Goal: Task Accomplishment & Management: Complete application form

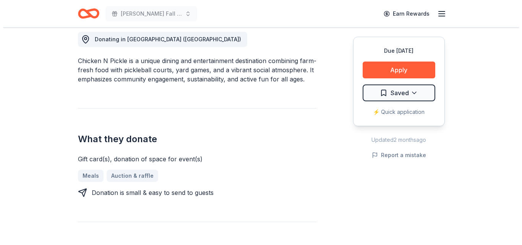
scroll to position [219, 0]
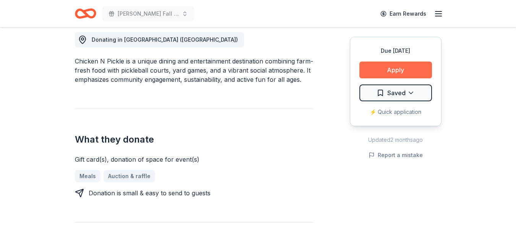
click at [397, 70] on button "Apply" at bounding box center [396, 70] width 73 height 17
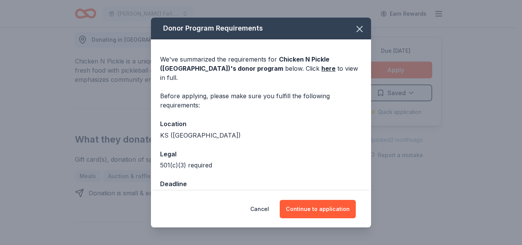
scroll to position [11, 0]
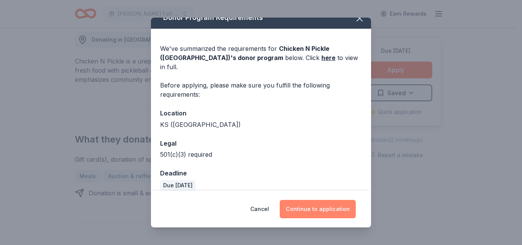
click at [325, 211] on button "Continue to application" at bounding box center [318, 209] width 76 height 18
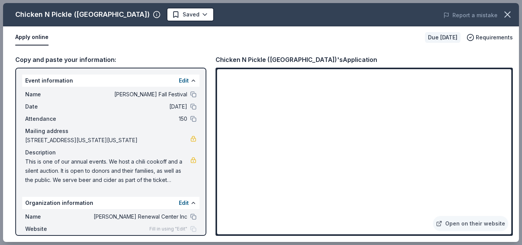
drag, startPoint x: 138, startPoint y: 142, endPoint x: 34, endPoint y: 147, distance: 104.1
click at [34, 147] on div "Name Hollis Fall Festival Date 10/05/25 Attendance 150 Mailing address 11414 Ka…" at bounding box center [110, 137] width 177 height 101
drag, startPoint x: 25, startPoint y: 141, endPoint x: 138, endPoint y: 140, distance: 112.8
click at [138, 140] on span "[STREET_ADDRESS][US_STATE][US_STATE]" at bounding box center [107, 140] width 165 height 9
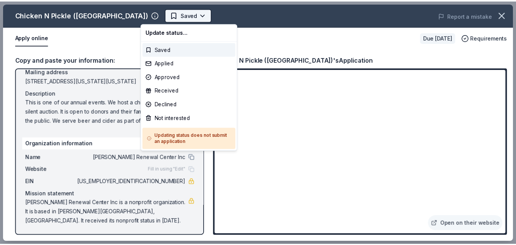
scroll to position [0, 0]
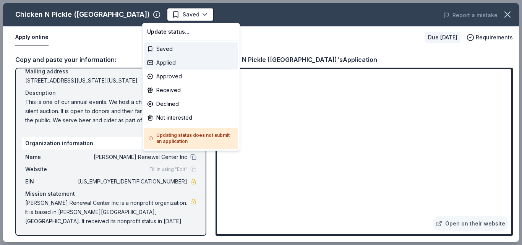
click at [173, 63] on div "Applied" at bounding box center [191, 63] width 94 height 14
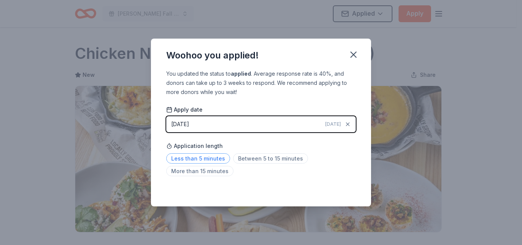
click at [208, 155] on span "Less than 5 minutes" at bounding box center [198, 158] width 64 height 10
click at [354, 55] on icon "button" at bounding box center [353, 54] width 11 height 11
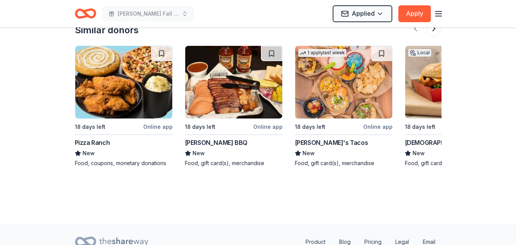
scroll to position [729, 0]
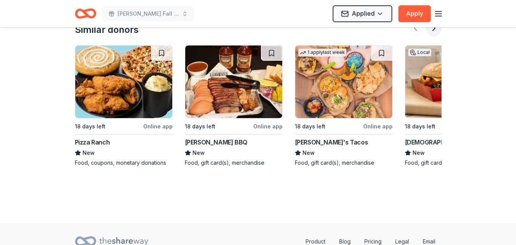
click at [433, 35] on button at bounding box center [434, 28] width 15 height 15
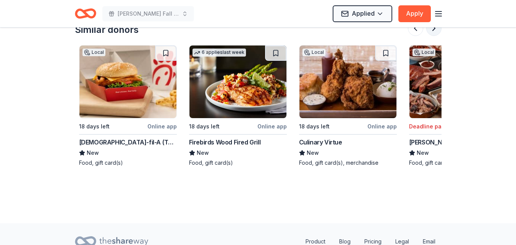
scroll to position [0, 330]
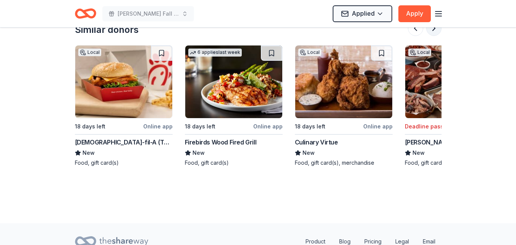
click at [433, 35] on button at bounding box center [434, 28] width 15 height 15
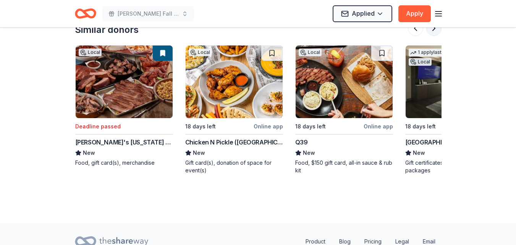
scroll to position [0, 661]
click at [353, 91] on img at bounding box center [343, 81] width 97 height 73
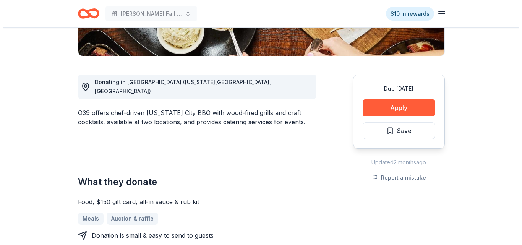
scroll to position [179, 0]
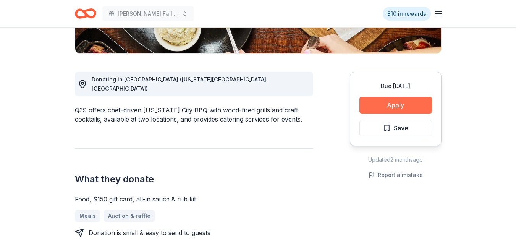
click at [399, 104] on button "Apply" at bounding box center [396, 105] width 73 height 17
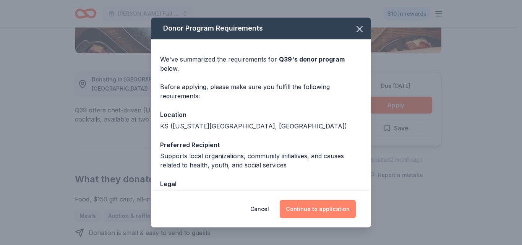
click at [338, 208] on button "Continue to application" at bounding box center [318, 209] width 76 height 18
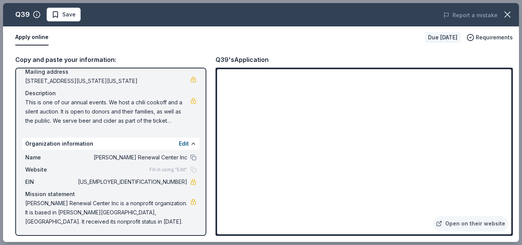
scroll to position [60, 0]
click at [69, 16] on span "Save" at bounding box center [68, 14] width 13 height 9
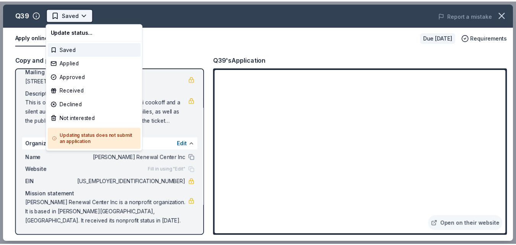
scroll to position [0, 0]
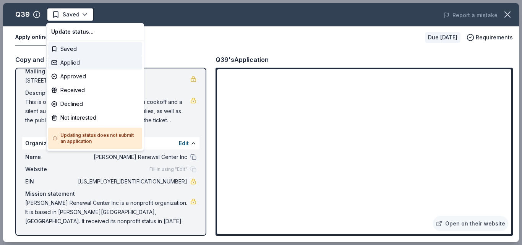
click at [72, 62] on div "Applied" at bounding box center [95, 63] width 94 height 14
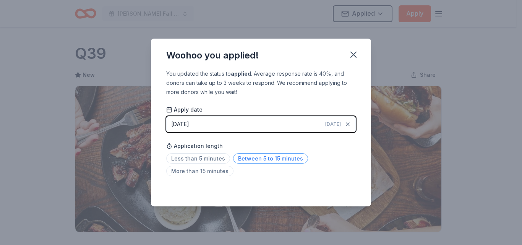
click at [276, 158] on span "Between 5 to 15 minutes" at bounding box center [270, 158] width 75 height 10
click at [351, 55] on icon "button" at bounding box center [353, 54] width 11 height 11
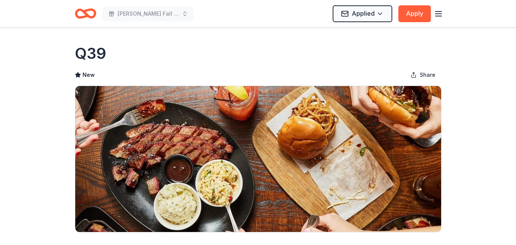
click at [86, 14] on icon "Home" at bounding box center [89, 14] width 12 height 8
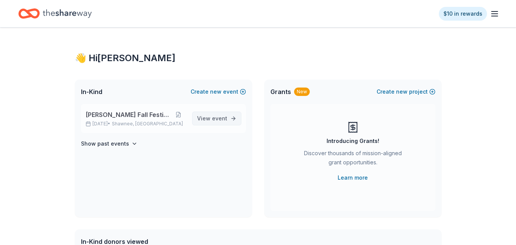
click at [225, 121] on span "event" at bounding box center [219, 118] width 15 height 6
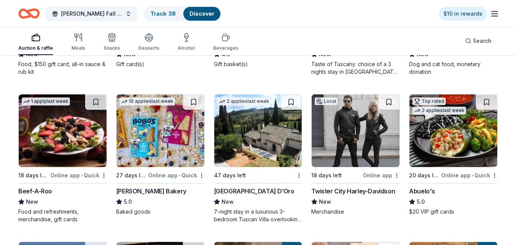
scroll to position [777, 0]
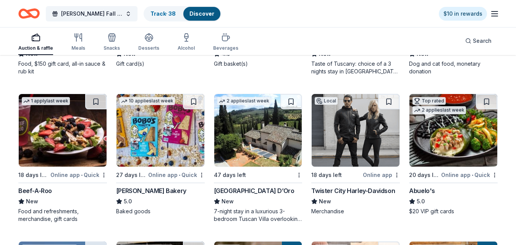
click at [263, 128] on img at bounding box center [258, 130] width 88 height 73
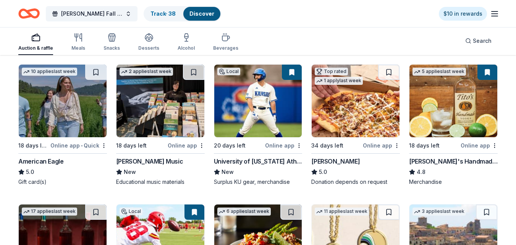
scroll to position [955, 0]
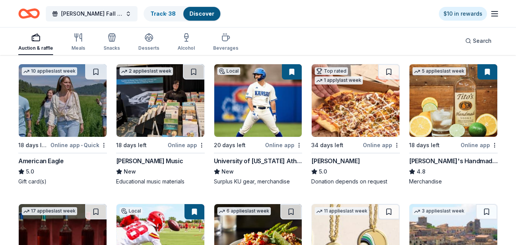
click at [255, 100] on img at bounding box center [258, 100] width 88 height 73
click at [254, 102] on img at bounding box center [258, 100] width 88 height 73
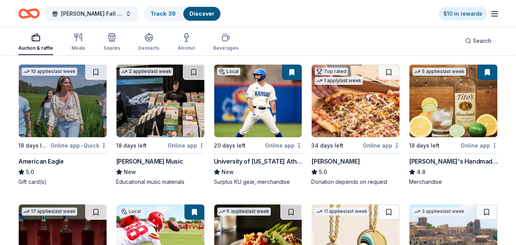
scroll to position [954, 0]
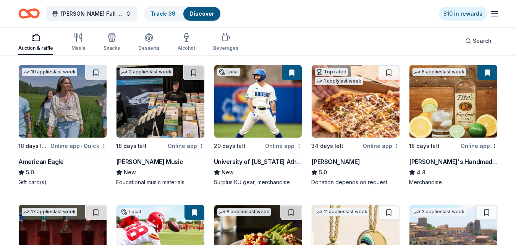
click at [443, 99] on img at bounding box center [454, 101] width 88 height 73
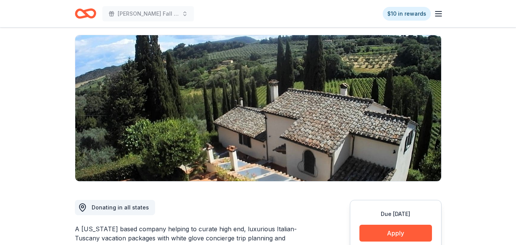
scroll to position [27, 0]
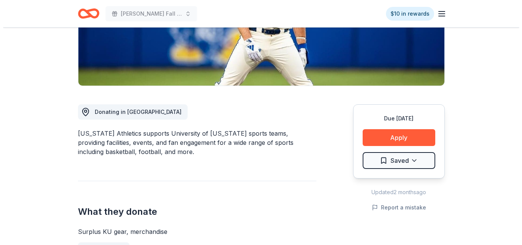
scroll to position [159, 0]
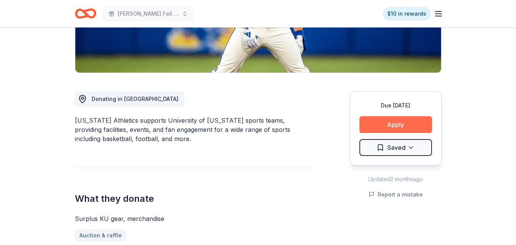
click at [390, 127] on button "Apply" at bounding box center [396, 124] width 73 height 17
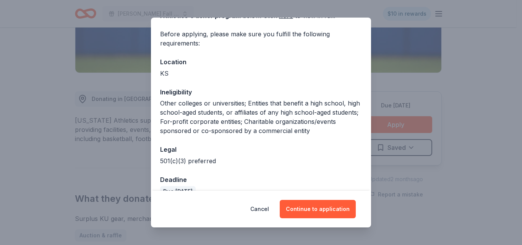
scroll to position [77, 0]
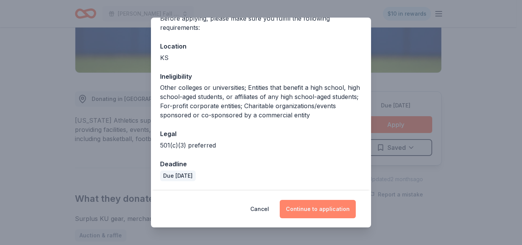
click at [335, 207] on button "Continue to application" at bounding box center [318, 209] width 76 height 18
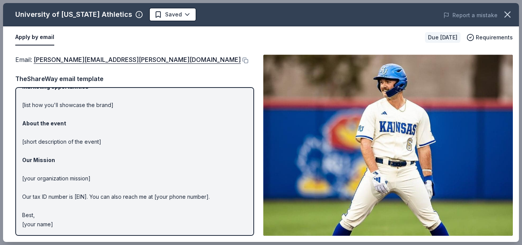
scroll to position [0, 0]
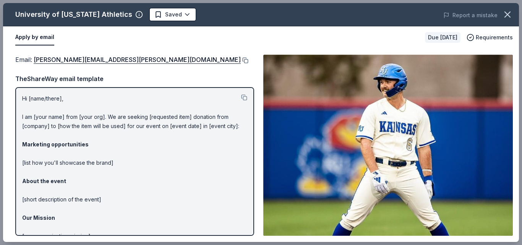
click at [241, 60] on button at bounding box center [245, 60] width 8 height 6
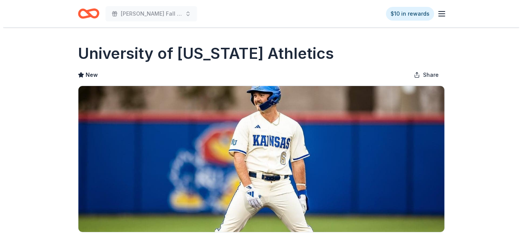
scroll to position [153, 0]
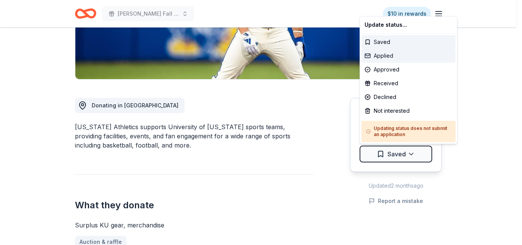
click at [384, 54] on div "Applied" at bounding box center [409, 56] width 94 height 14
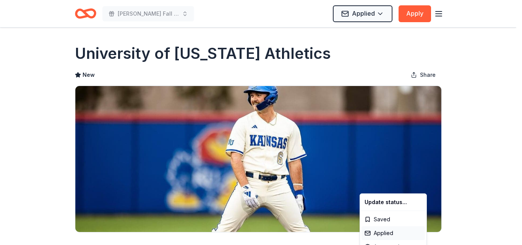
scroll to position [0, 0]
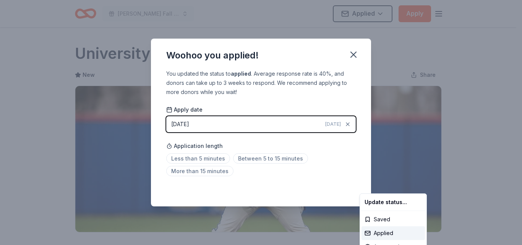
click at [264, 156] on html "[PERSON_NAME] Fall Festival Applied Apply Due [DATE] Share University of [US_ST…" at bounding box center [261, 122] width 522 height 245
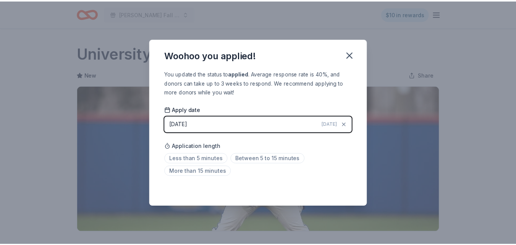
scroll to position [185, 0]
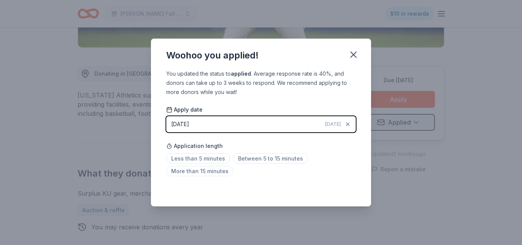
click at [264, 156] on span "Between 5 to 15 minutes" at bounding box center [270, 158] width 75 height 10
click at [350, 58] on icon "button" at bounding box center [353, 54] width 11 height 11
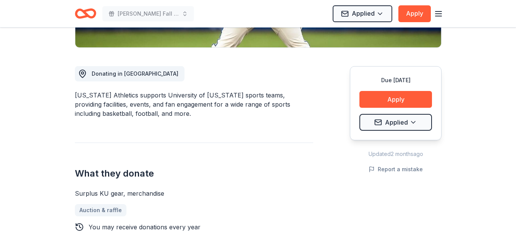
scroll to position [0, 0]
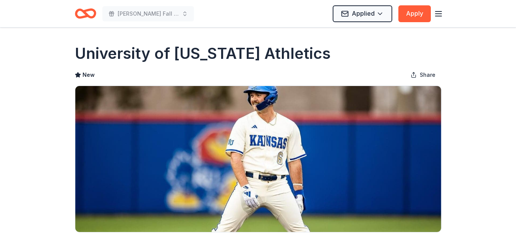
click at [81, 17] on icon "Home" at bounding box center [82, 14] width 12 height 8
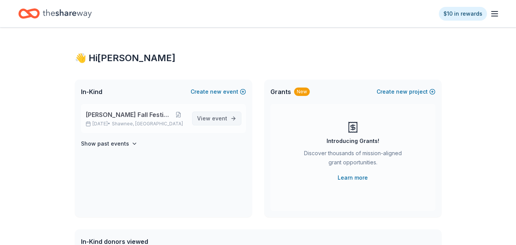
click at [218, 117] on span "event" at bounding box center [219, 118] width 15 height 6
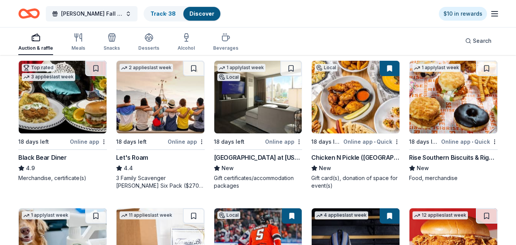
scroll to position [221, 0]
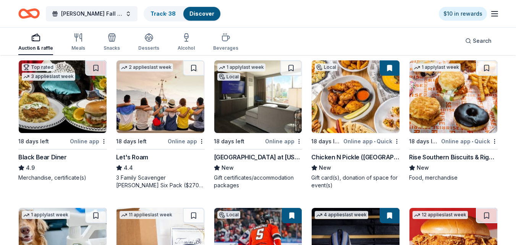
click at [274, 112] on img at bounding box center [258, 96] width 88 height 73
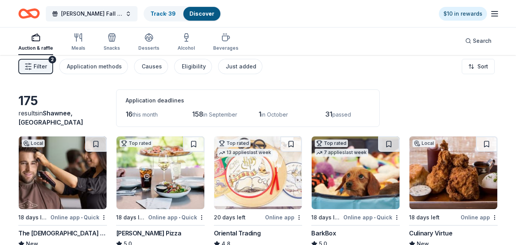
scroll to position [0, 0]
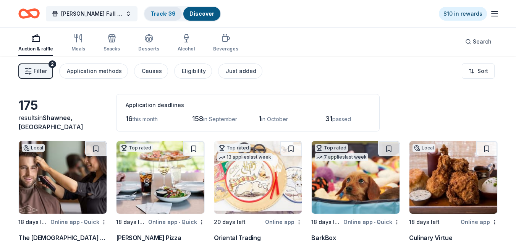
click at [152, 15] on link "Track · 39" at bounding box center [163, 13] width 25 height 6
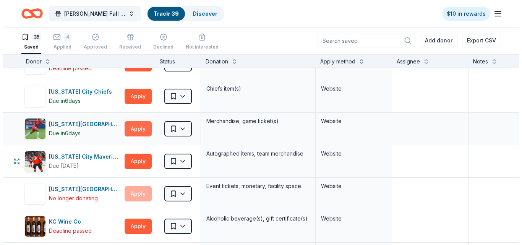
scroll to position [443, 0]
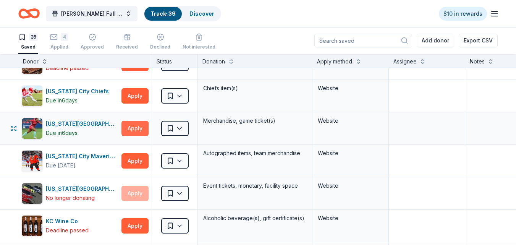
click at [135, 129] on button "Apply" at bounding box center [135, 128] width 27 height 15
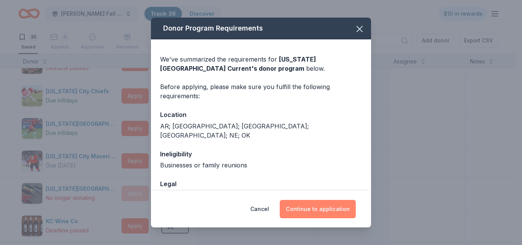
click at [322, 209] on button "Continue to application" at bounding box center [318, 209] width 76 height 18
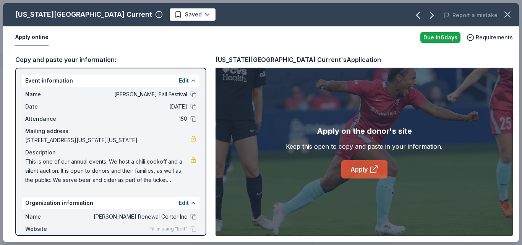
click at [370, 164] on link "Apply" at bounding box center [364, 169] width 46 height 18
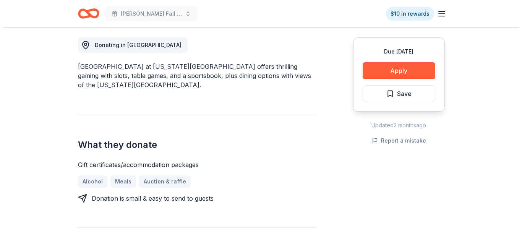
scroll to position [68, 0]
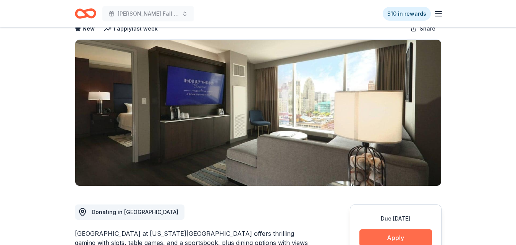
click at [404, 229] on button "Apply" at bounding box center [396, 237] width 73 height 17
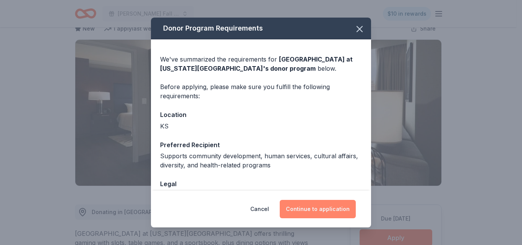
click at [326, 214] on button "Continue to application" at bounding box center [318, 209] width 76 height 18
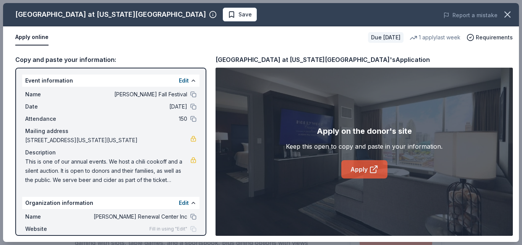
click at [367, 168] on link "Apply" at bounding box center [364, 169] width 46 height 18
click at [239, 15] on span "Save" at bounding box center [245, 14] width 13 height 9
click at [186, 15] on html "[PERSON_NAME] Fall Festival $10 in rewards Due [DATE] Share [GEOGRAPHIC_DATA] a…" at bounding box center [261, 54] width 522 height 245
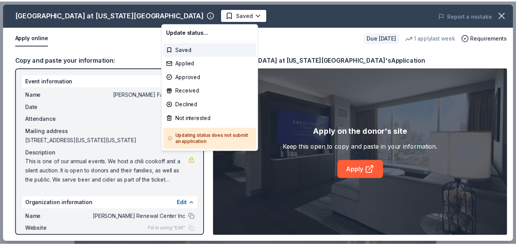
scroll to position [0, 0]
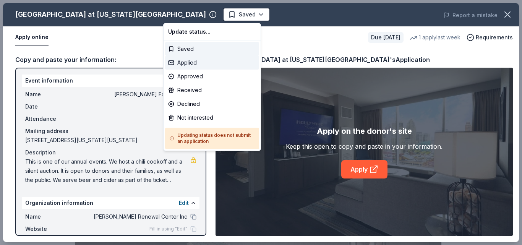
click at [183, 64] on div "Applied" at bounding box center [212, 63] width 94 height 14
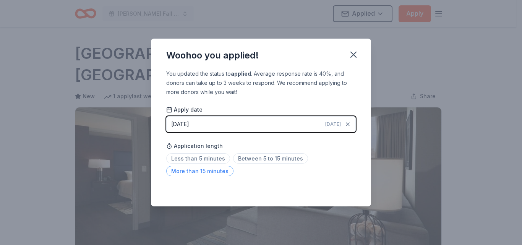
click at [214, 169] on span "More than 15 minutes" at bounding box center [199, 171] width 67 height 10
click at [356, 55] on icon "button" at bounding box center [353, 54] width 11 height 11
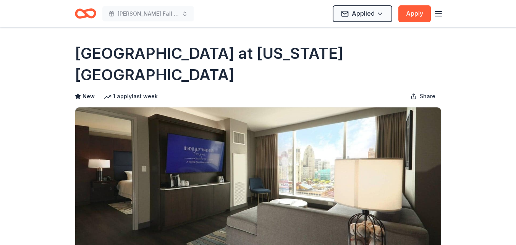
click at [82, 17] on icon "Home" at bounding box center [82, 14] width 12 height 8
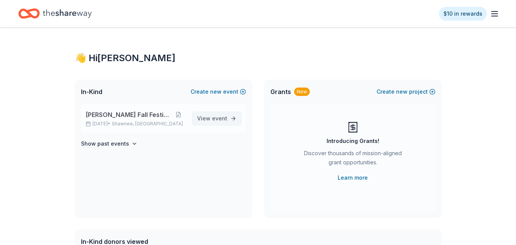
click at [227, 122] on link "View event" at bounding box center [216, 119] width 49 height 14
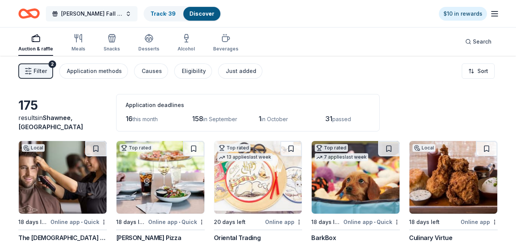
click at [92, 12] on span "[PERSON_NAME] Fall Festival" at bounding box center [91, 13] width 61 height 9
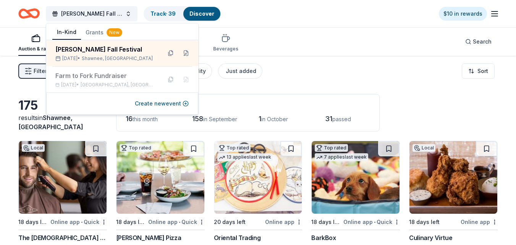
click at [308, 97] on div "Application deadlines 16 this month 158 in September 1 in October 31 passed" at bounding box center [248, 112] width 264 height 37
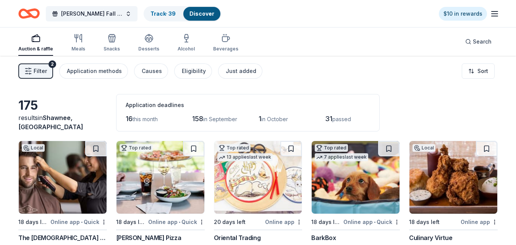
click at [284, 64] on div "Filter 2 Application methods Causes Eligibility Just added Sort" at bounding box center [258, 71] width 516 height 31
click at [492, 13] on icon "button" at bounding box center [494, 13] width 9 height 9
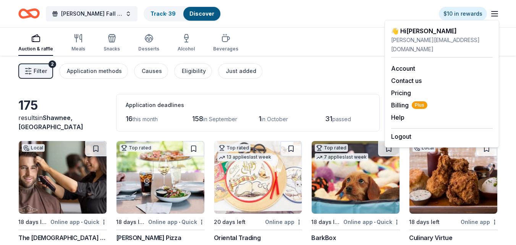
click at [492, 13] on icon "button" at bounding box center [494, 13] width 9 height 9
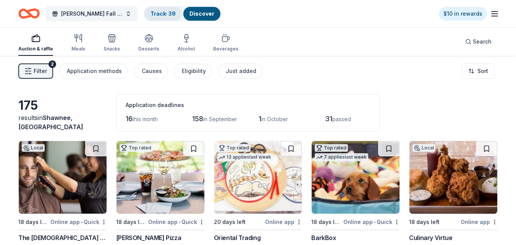
click at [151, 11] on link "Track · 39" at bounding box center [163, 13] width 25 height 6
click at [151, 11] on div "Track · 39" at bounding box center [162, 14] width 37 height 14
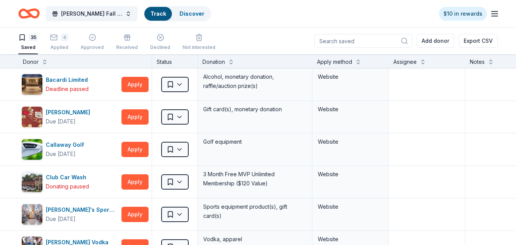
scroll to position [0, 0]
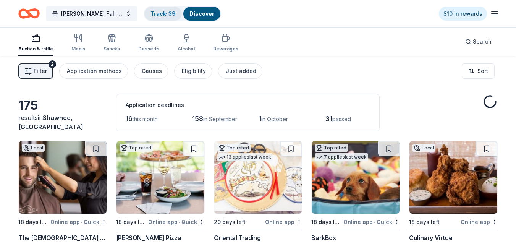
click at [155, 17] on div "Track · 39" at bounding box center [162, 14] width 37 height 14
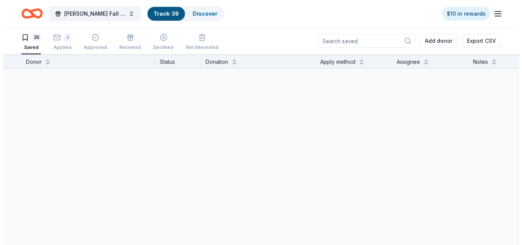
scroll to position [0, 0]
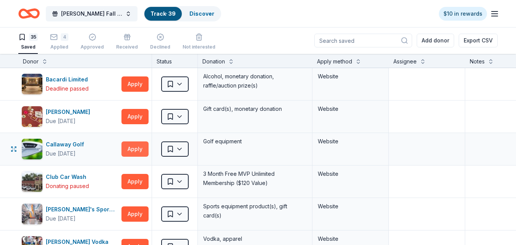
click at [137, 148] on button "Apply" at bounding box center [135, 148] width 27 height 15
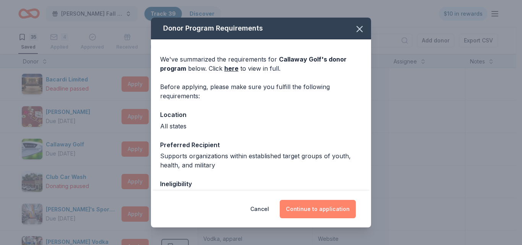
click at [337, 211] on button "Continue to application" at bounding box center [318, 209] width 76 height 18
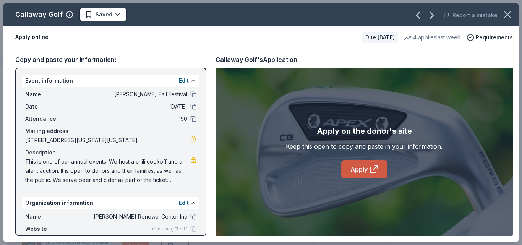
click at [361, 166] on link "Apply" at bounding box center [364, 169] width 46 height 18
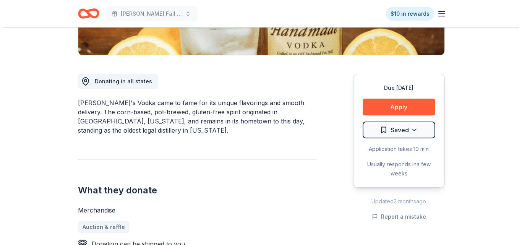
scroll to position [177, 0]
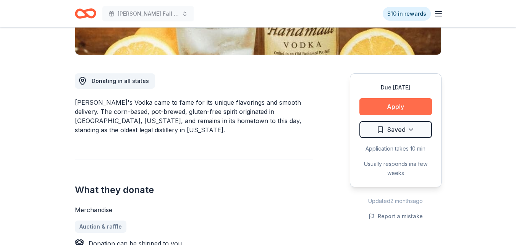
click at [400, 103] on button "Apply" at bounding box center [396, 106] width 73 height 17
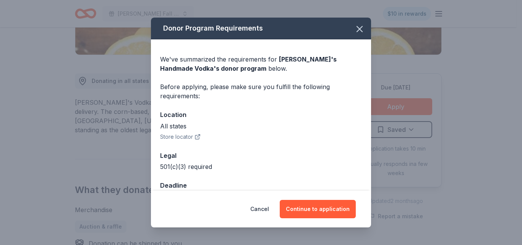
scroll to position [21, 0]
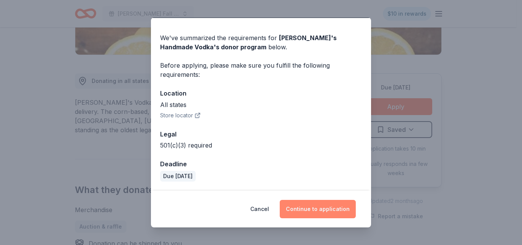
click at [327, 211] on button "Continue to application" at bounding box center [318, 209] width 76 height 18
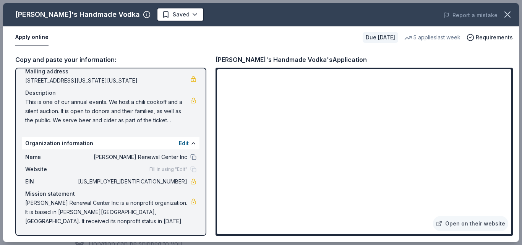
scroll to position [60, 0]
click at [190, 156] on button at bounding box center [193, 157] width 6 height 6
drag, startPoint x: 149, startPoint y: 183, endPoint x: 178, endPoint y: 185, distance: 28.7
click at [178, 185] on span "[US_EMPLOYER_IDENTIFICATION_NUMBER]" at bounding box center [131, 181] width 111 height 9
drag, startPoint x: 150, startPoint y: 183, endPoint x: 192, endPoint y: 192, distance: 43.4
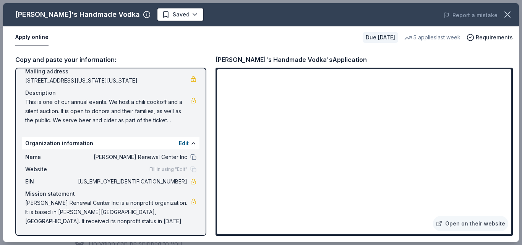
click at [192, 192] on div "Name [PERSON_NAME] Renewal Center Inc Website Fill in using "Edit" EIN [US_EMPL…" at bounding box center [110, 189] width 177 height 80
